Goal: Check status

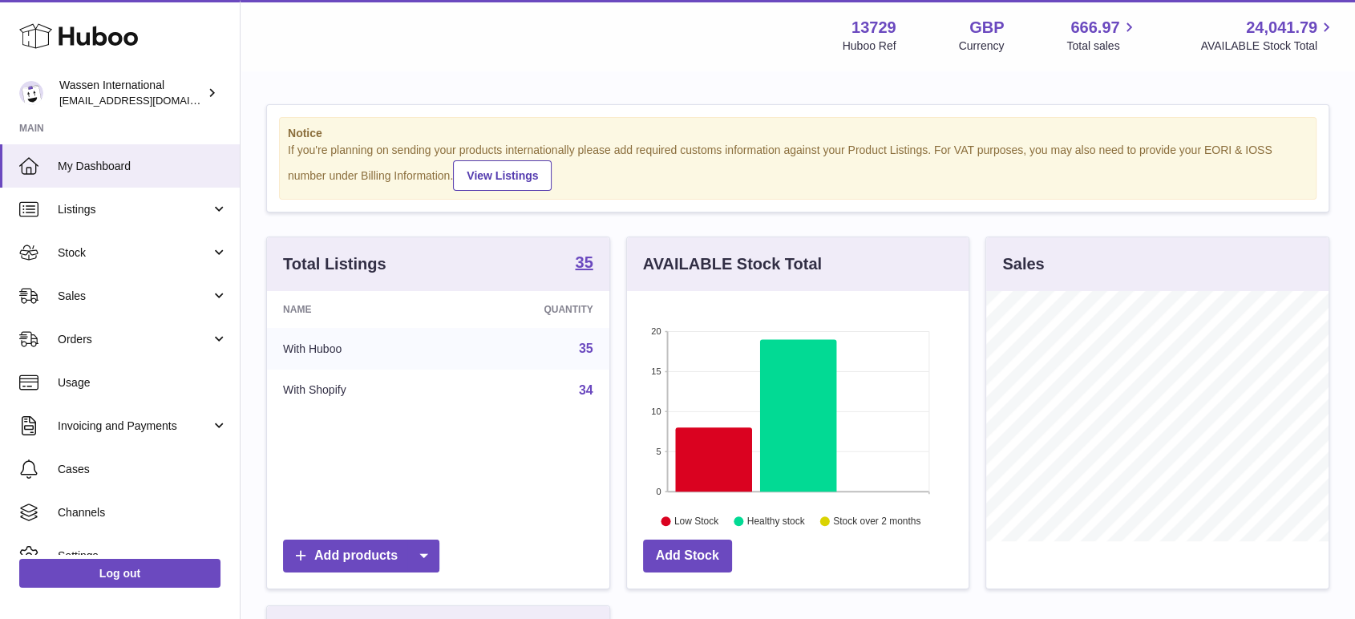
scroll to position [250, 341]
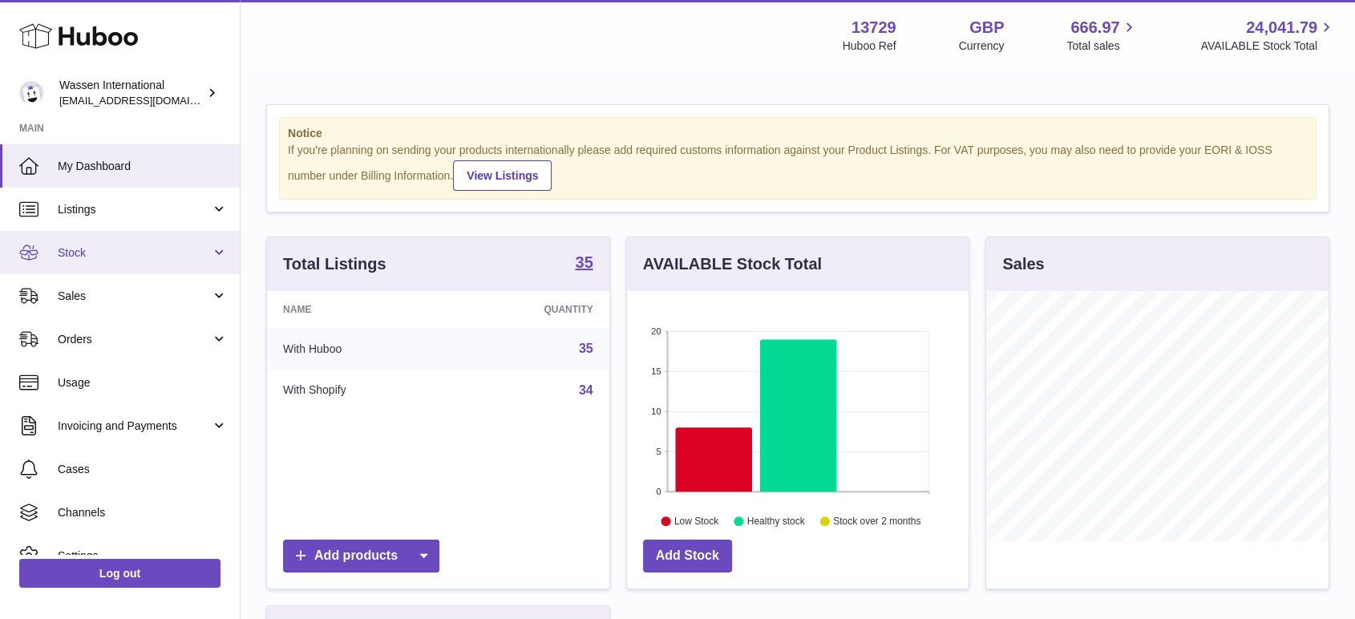
click at [71, 268] on link "Stock" at bounding box center [120, 252] width 240 height 43
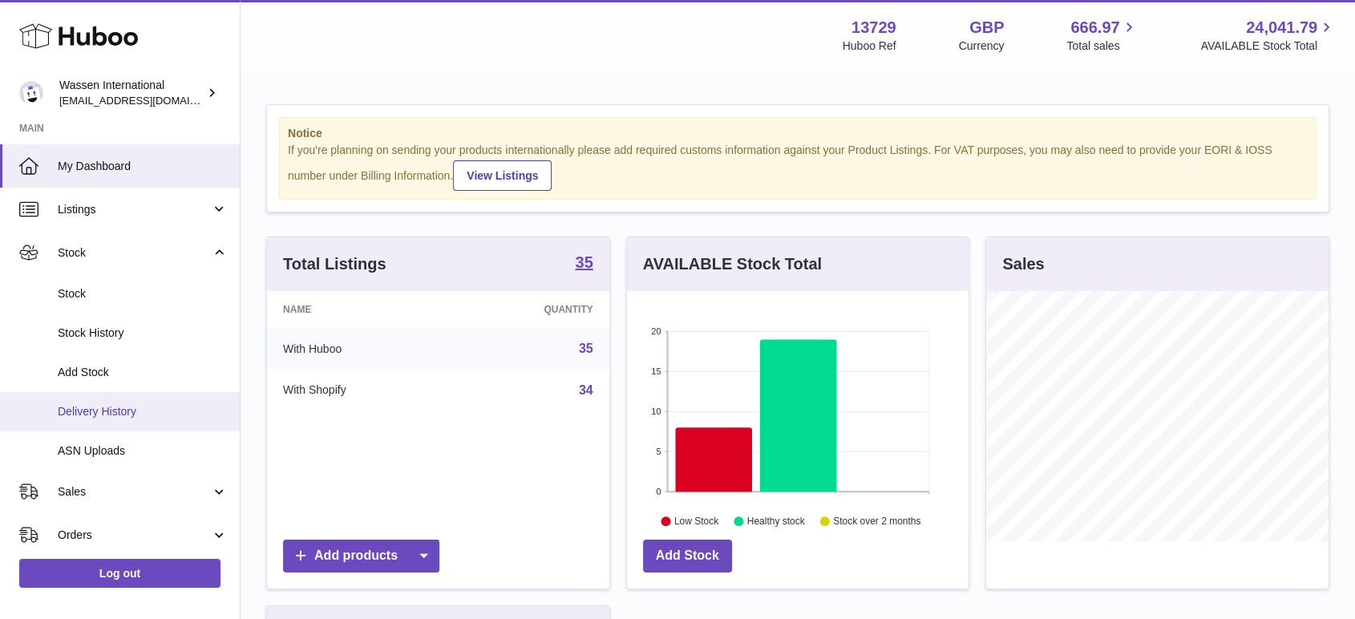
click at [89, 404] on span "Delivery History" at bounding box center [143, 411] width 170 height 15
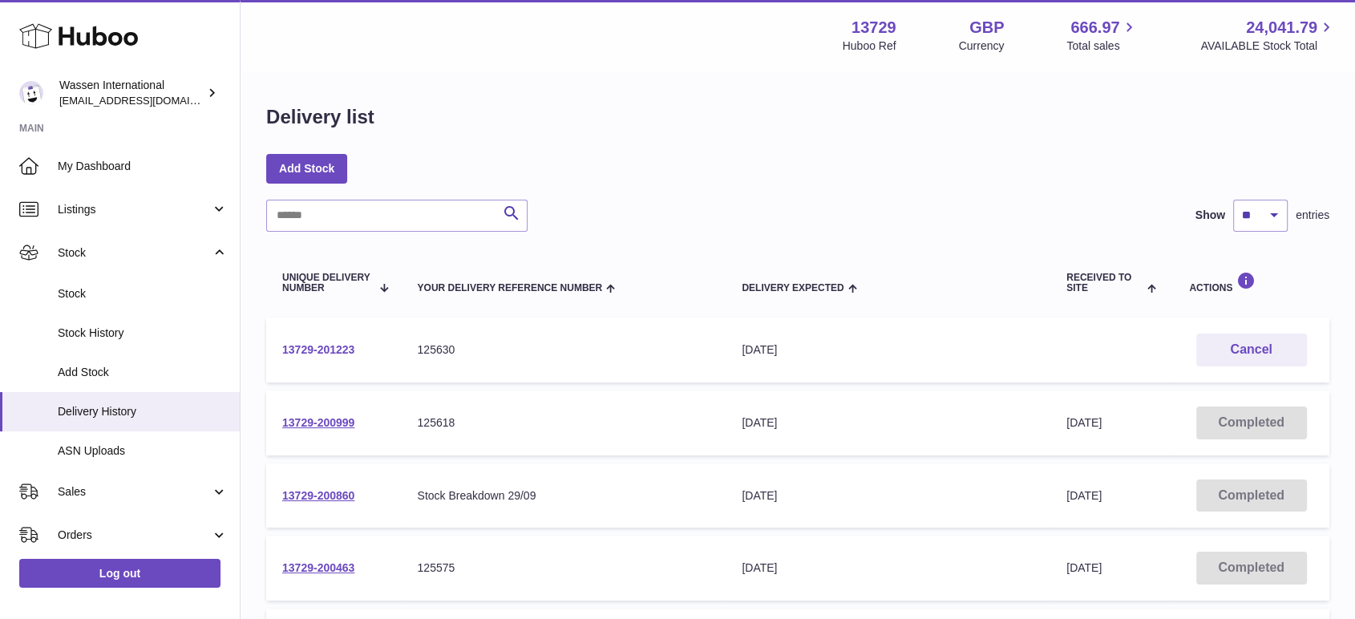
click at [346, 349] on link "13729-201223" at bounding box center [318, 349] width 72 height 13
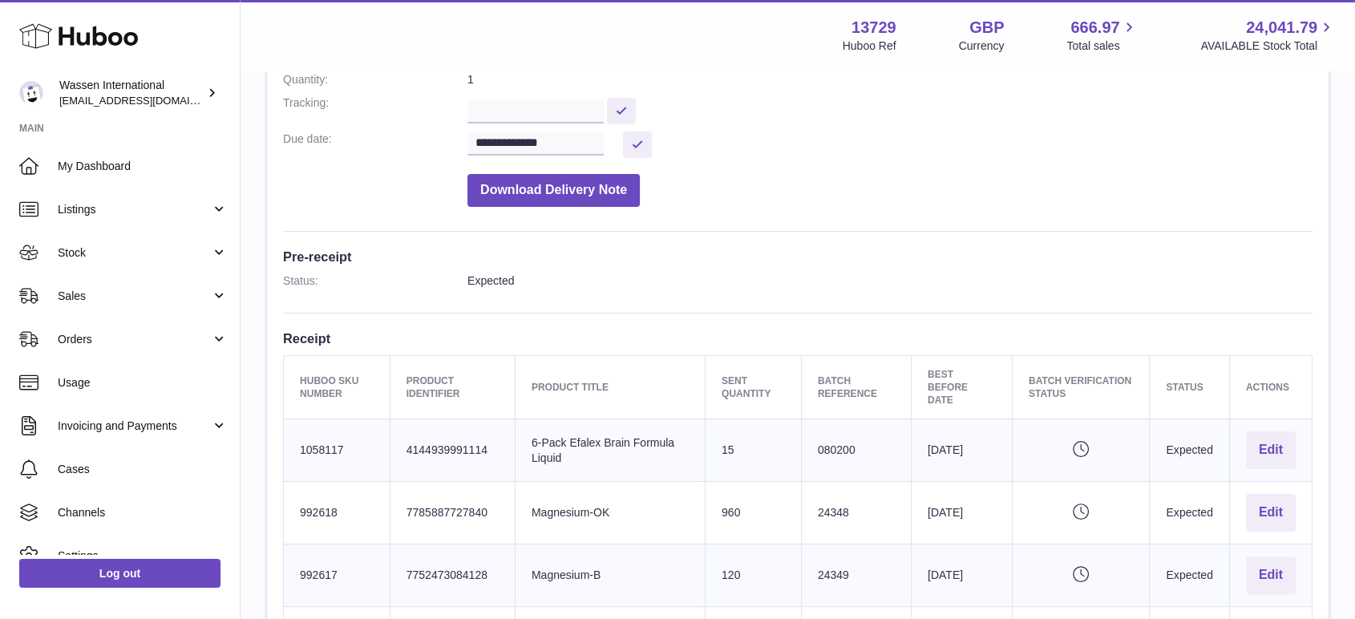
scroll to position [356, 0]
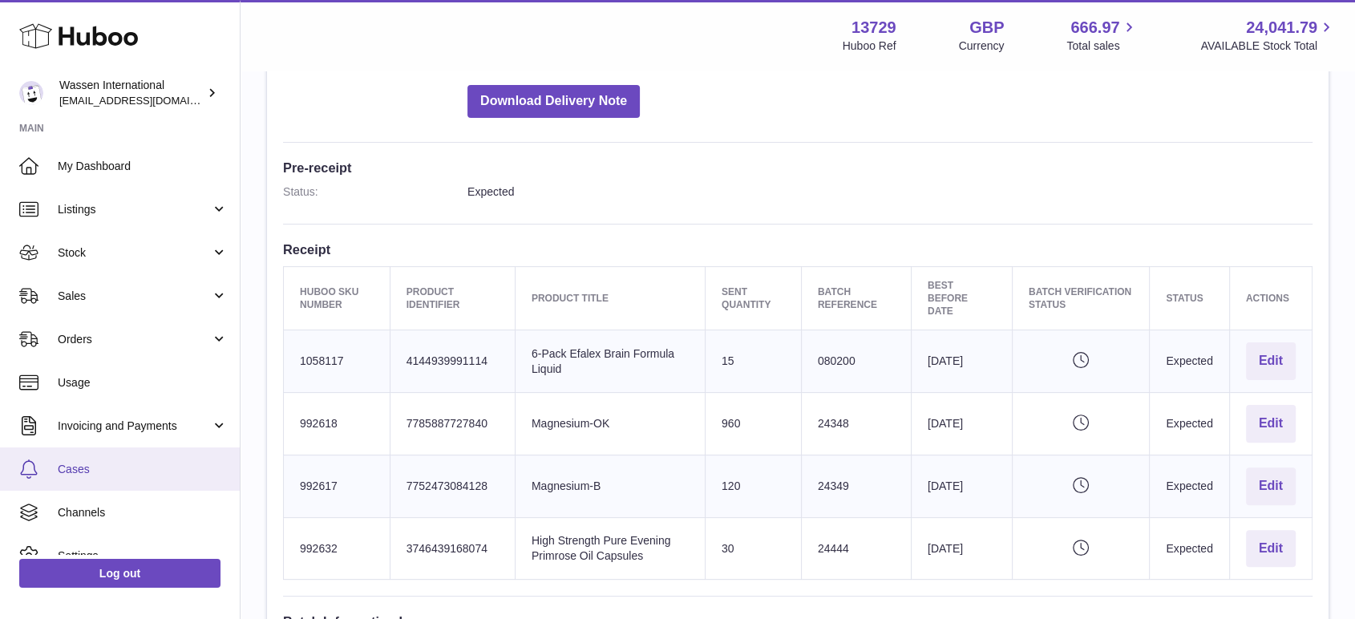
click at [90, 479] on link "Cases" at bounding box center [120, 468] width 240 height 43
